Goal: Browse casually

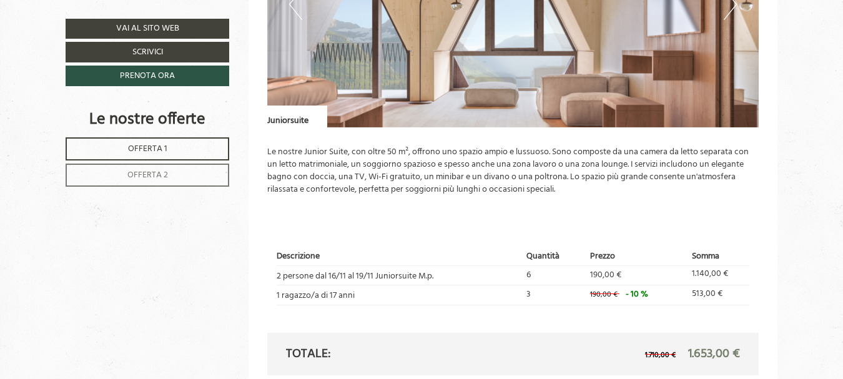
scroll to position [1874, 0]
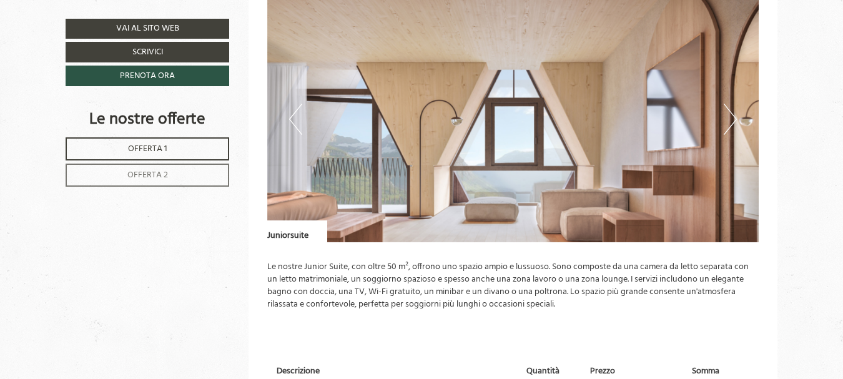
click at [733, 116] on button "Next" at bounding box center [730, 119] width 13 height 31
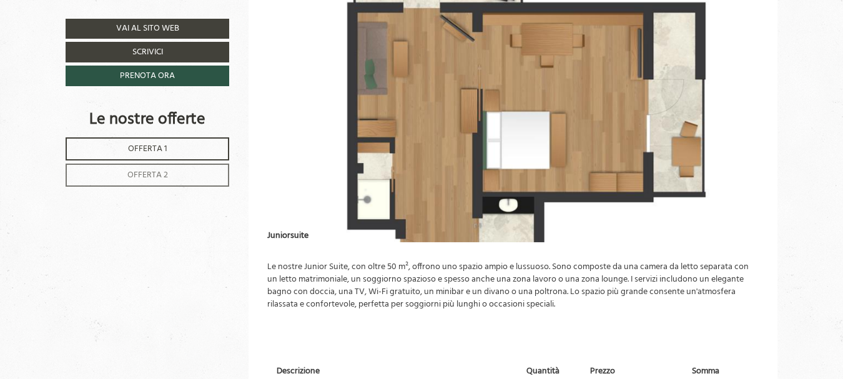
click at [699, 106] on img at bounding box center [513, 119] width 492 height 246
click at [492, 132] on img at bounding box center [513, 119] width 492 height 246
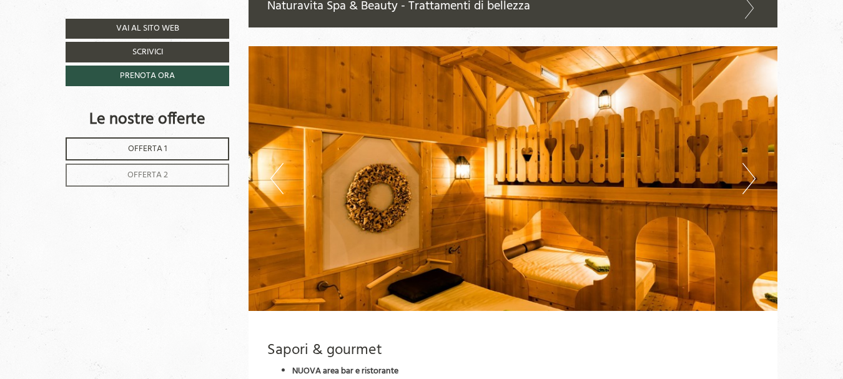
scroll to position [2873, 0]
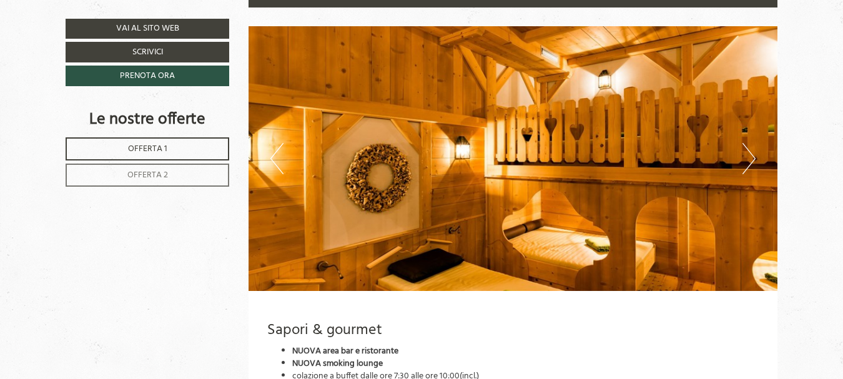
click at [751, 157] on button "Next" at bounding box center [749, 158] width 13 height 31
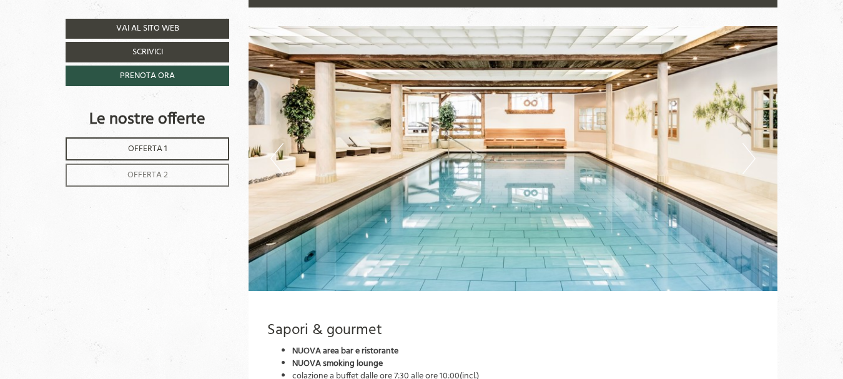
click at [751, 157] on button "Next" at bounding box center [749, 158] width 13 height 31
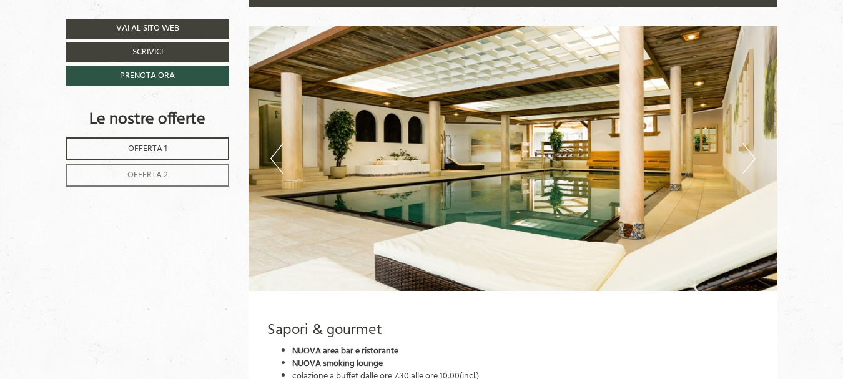
click at [753, 158] on button "Next" at bounding box center [749, 158] width 13 height 31
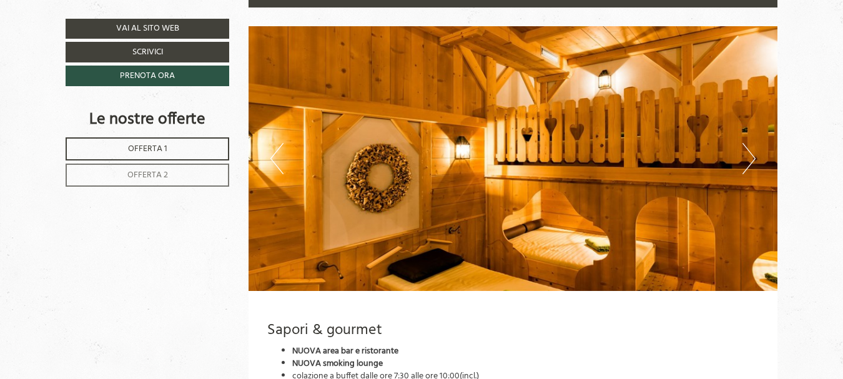
click at [753, 158] on button "Next" at bounding box center [749, 158] width 13 height 31
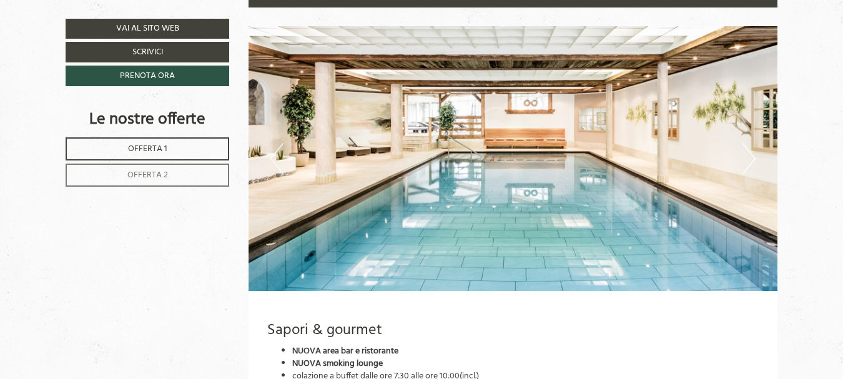
click at [753, 157] on button "Next" at bounding box center [749, 158] width 13 height 31
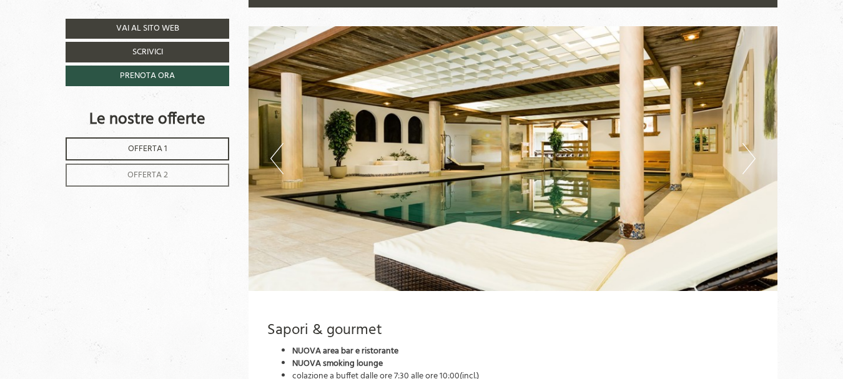
click at [753, 157] on button "Next" at bounding box center [749, 158] width 13 height 31
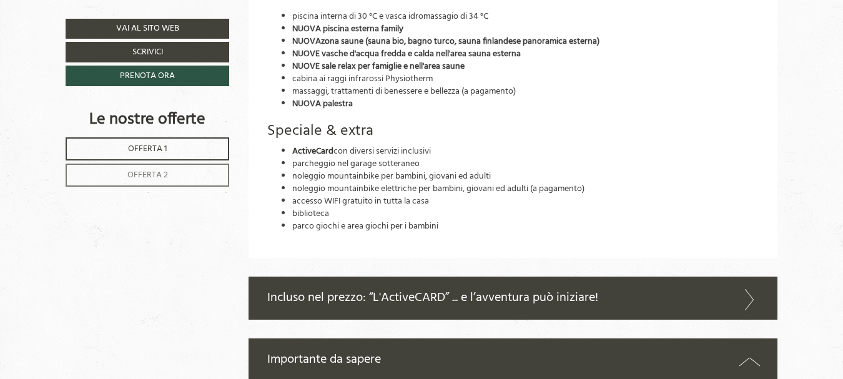
scroll to position [3248, 0]
